Goal: Task Accomplishment & Management: Use online tool/utility

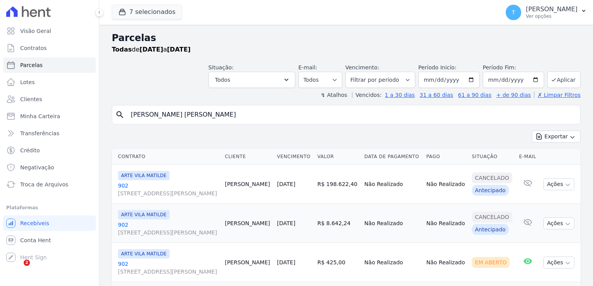
select select
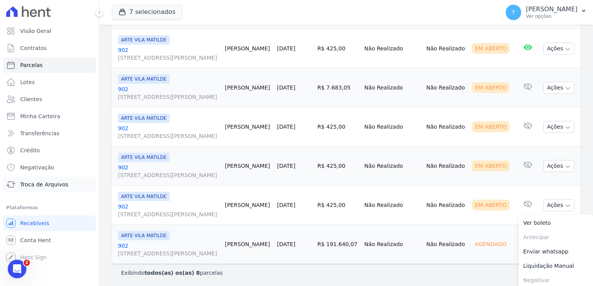
click at [45, 189] on link "Troca de Arquivos" at bounding box center [49, 185] width 93 height 16
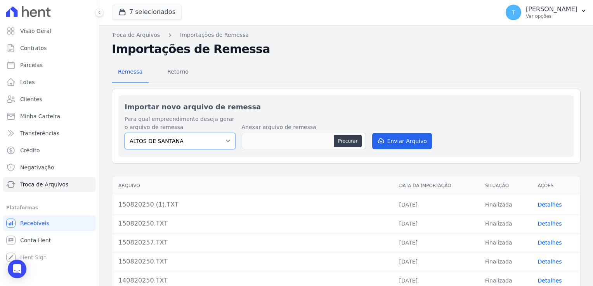
click at [213, 142] on select "ALTOS DE [PERSON_NAME] Itaquera ARTE VILA [PERSON_NAME] CLUB Inspire LINK [GEOG…" at bounding box center [180, 141] width 111 height 16
select select "798d34ef-1a76-4a01-aecd-278a2202ade3"
click at [125, 133] on select "ALTOS DE [PERSON_NAME] Itaquera ARTE VILA [PERSON_NAME] CLUB Inspire LINK [GEOG…" at bounding box center [180, 141] width 111 height 16
click at [346, 143] on button "Procurar" at bounding box center [348, 141] width 28 height 12
type input "150820257.TXT"
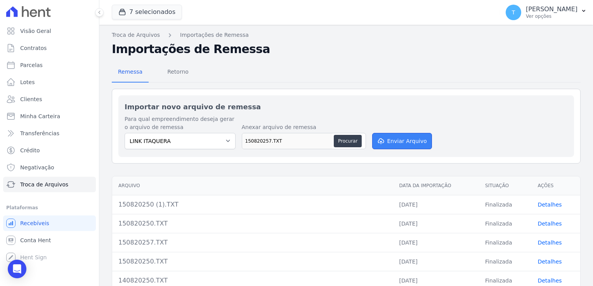
click at [395, 144] on button "Enviar Arquivo" at bounding box center [402, 141] width 60 height 16
click at [218, 147] on select "ALTOS DE [PERSON_NAME] Itaquera ARTE VILA [PERSON_NAME] CLUB Inspire LINK [GEOG…" at bounding box center [180, 141] width 111 height 16
select select "798d34ef-1a76-4a01-aecd-278a2202ade3"
click at [125, 133] on select "ALTOS DE [PERSON_NAME] Itaquera ARTE VILA [PERSON_NAME] CLUB Inspire LINK [GEOG…" at bounding box center [180, 141] width 111 height 16
click at [351, 137] on button "Procurar" at bounding box center [348, 141] width 28 height 12
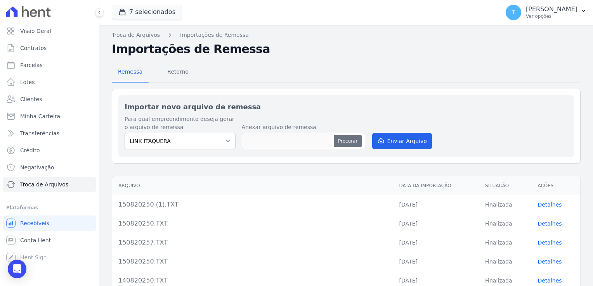
type input "150820257.TXT"
click at [391, 145] on button "Enviar Arquivo" at bounding box center [402, 141] width 60 height 16
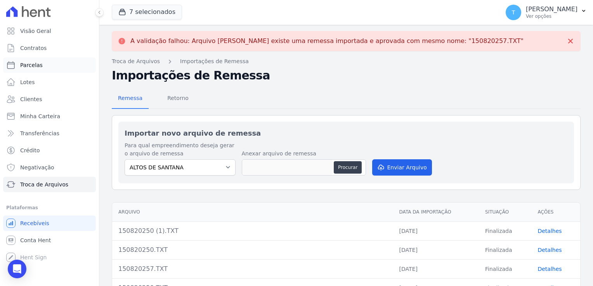
click at [28, 66] on span "Parcelas" at bounding box center [31, 65] width 22 height 8
select select
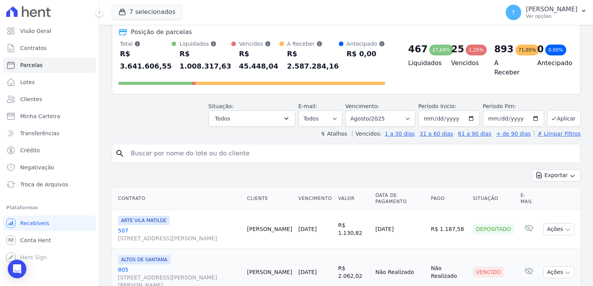
scroll to position [39, 0]
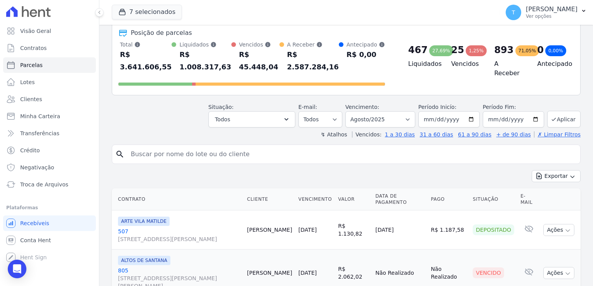
click at [187, 147] on input "search" at bounding box center [351, 155] width 451 height 16
paste input "[PERSON_NAME]"
type input "[PERSON_NAME]"
select select
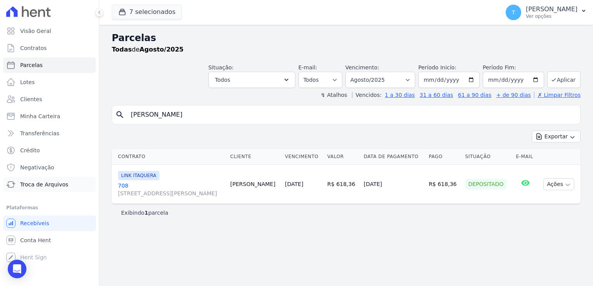
click at [34, 185] on span "Troca de Arquivos" at bounding box center [44, 185] width 48 height 8
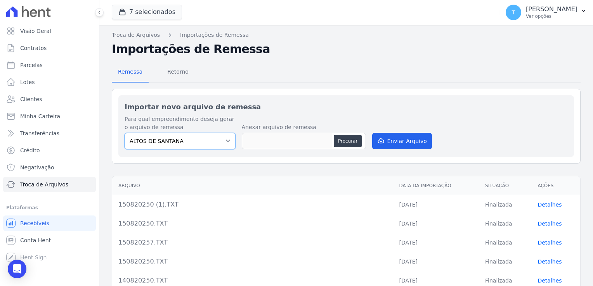
click at [224, 145] on select "ALTOS DE [PERSON_NAME] Itaquera ARTE VILA [PERSON_NAME] CLUB Inspire LINK [GEOG…" at bounding box center [180, 141] width 111 height 16
select select "798d34ef-1a76-4a01-aecd-278a2202ade3"
click at [125, 133] on select "ALTOS DE [PERSON_NAME] Itaquera ARTE VILA [PERSON_NAME] CLUB Inspire LINK [GEOG…" at bounding box center [180, 141] width 111 height 16
click at [344, 139] on button "Procurar" at bounding box center [348, 141] width 28 height 12
type input "150820257 (1).TXT"
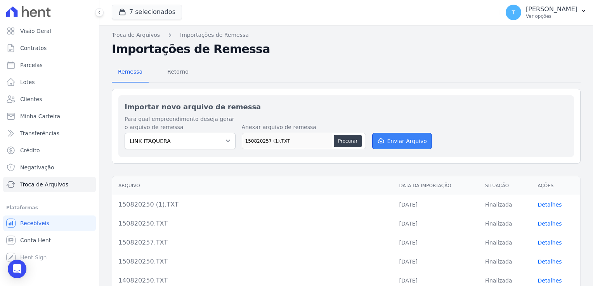
click at [388, 145] on button "Enviar Arquivo" at bounding box center [402, 141] width 60 height 16
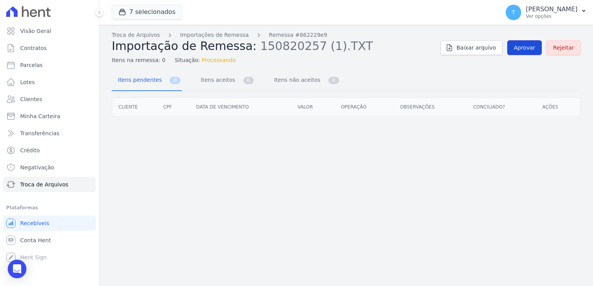
click at [528, 50] on span "Aprovar" at bounding box center [524, 48] width 21 height 8
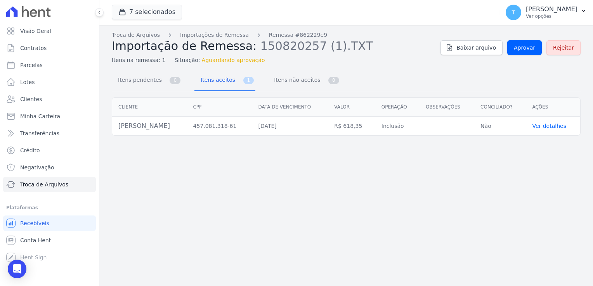
click at [542, 127] on link "Ver detalhes" at bounding box center [549, 126] width 34 height 6
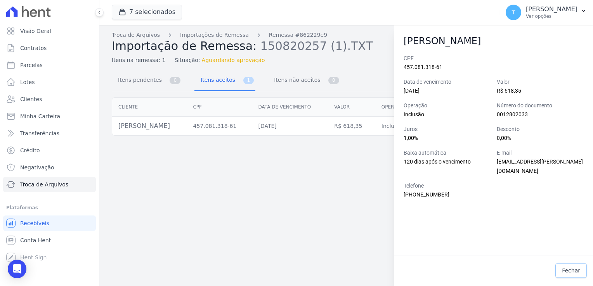
click at [578, 273] on span "Fechar" at bounding box center [571, 271] width 18 height 8
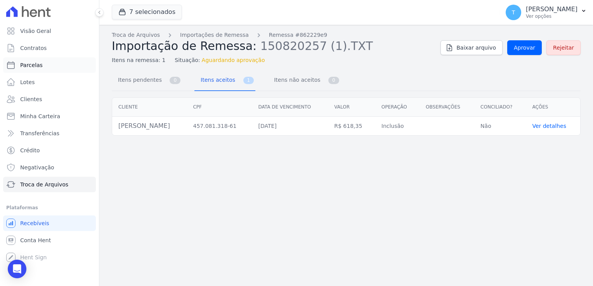
click at [38, 67] on span "Parcelas" at bounding box center [31, 65] width 22 height 8
select select
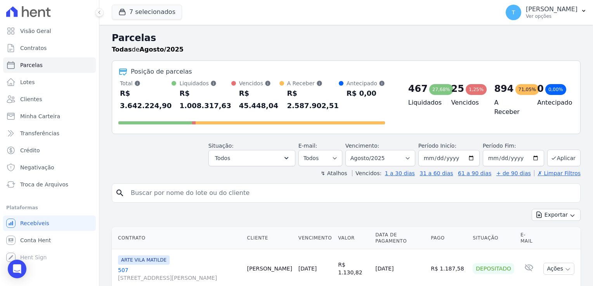
click at [159, 185] on input "search" at bounding box center [351, 193] width 451 height 16
paste input "[PERSON_NAME]"
type input "[PERSON_NAME]"
select select
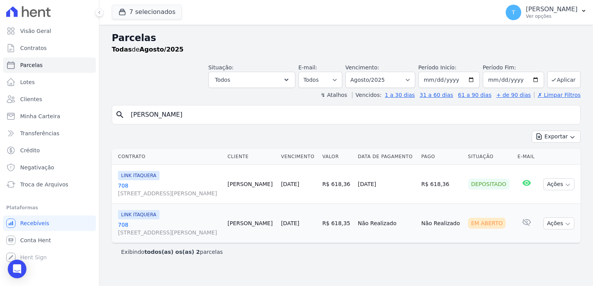
click at [126, 226] on link "708 [STREET_ADDRESS][PERSON_NAME]" at bounding box center [169, 229] width 103 height 16
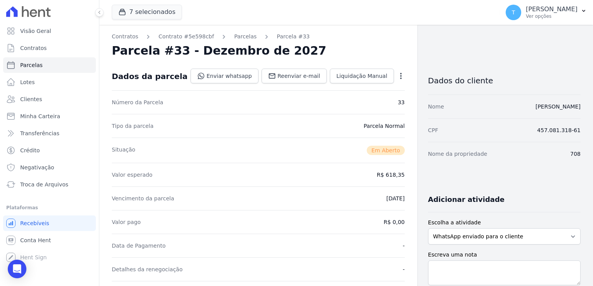
select select
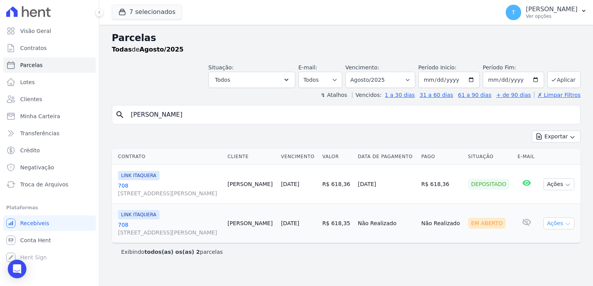
click at [569, 226] on icon "button" at bounding box center [567, 224] width 6 height 6
click at [549, 239] on link "Ver boleto" at bounding box center [555, 241] width 74 height 14
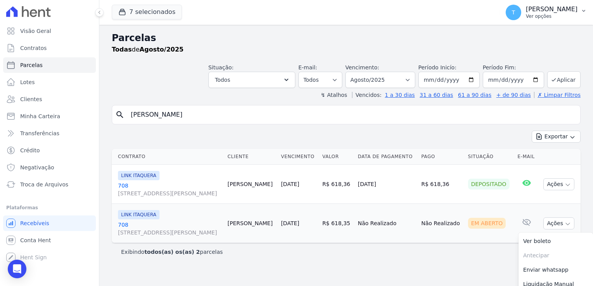
click at [583, 10] on icon "button" at bounding box center [583, 11] width 6 height 6
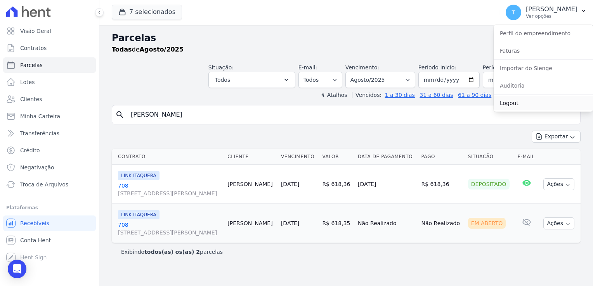
click at [512, 102] on link "Logout" at bounding box center [542, 103] width 99 height 14
